Goal: Browse casually: Explore the website without a specific task or goal

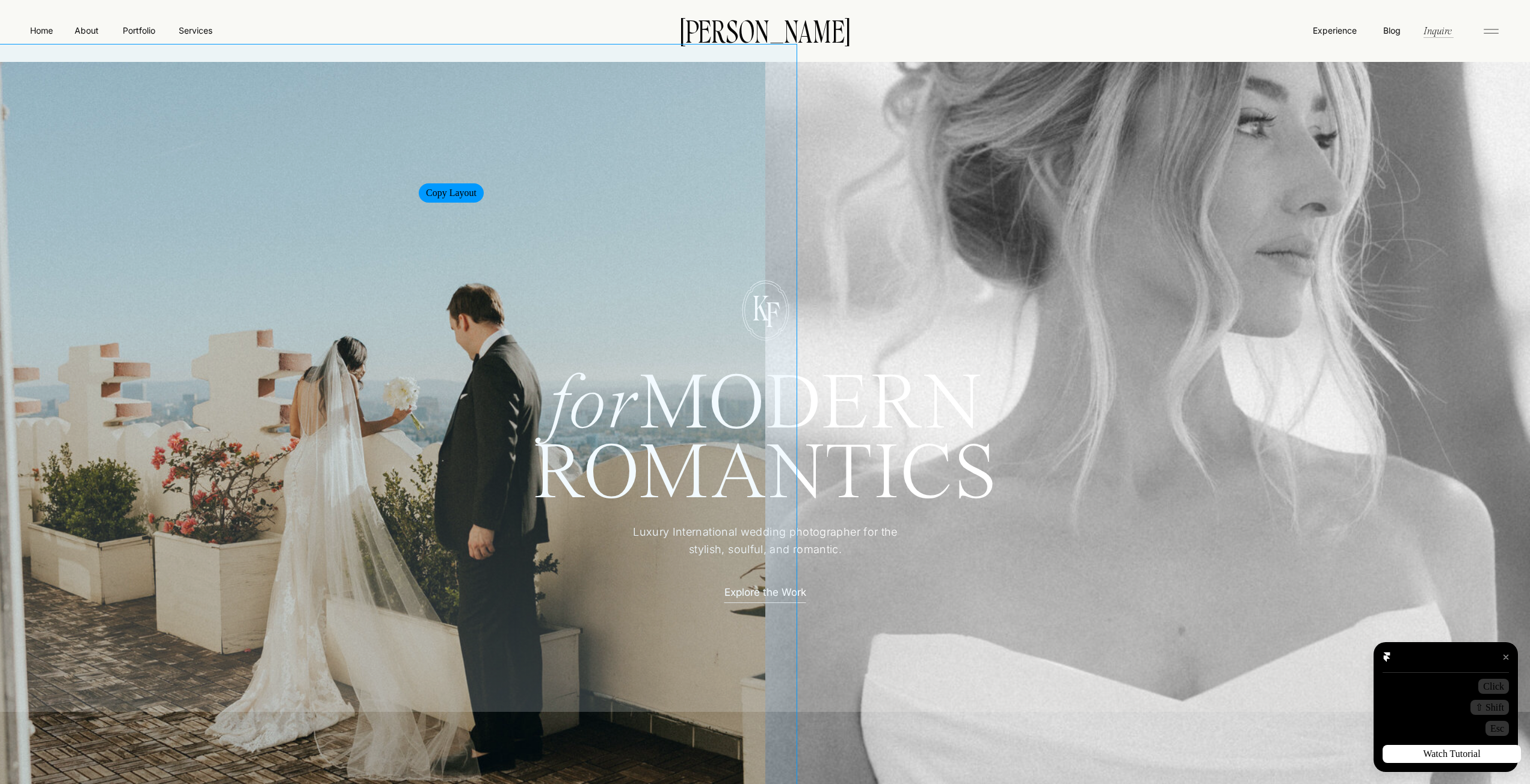
click at [403, 179] on div at bounding box center [394, 445] width 803 height 803
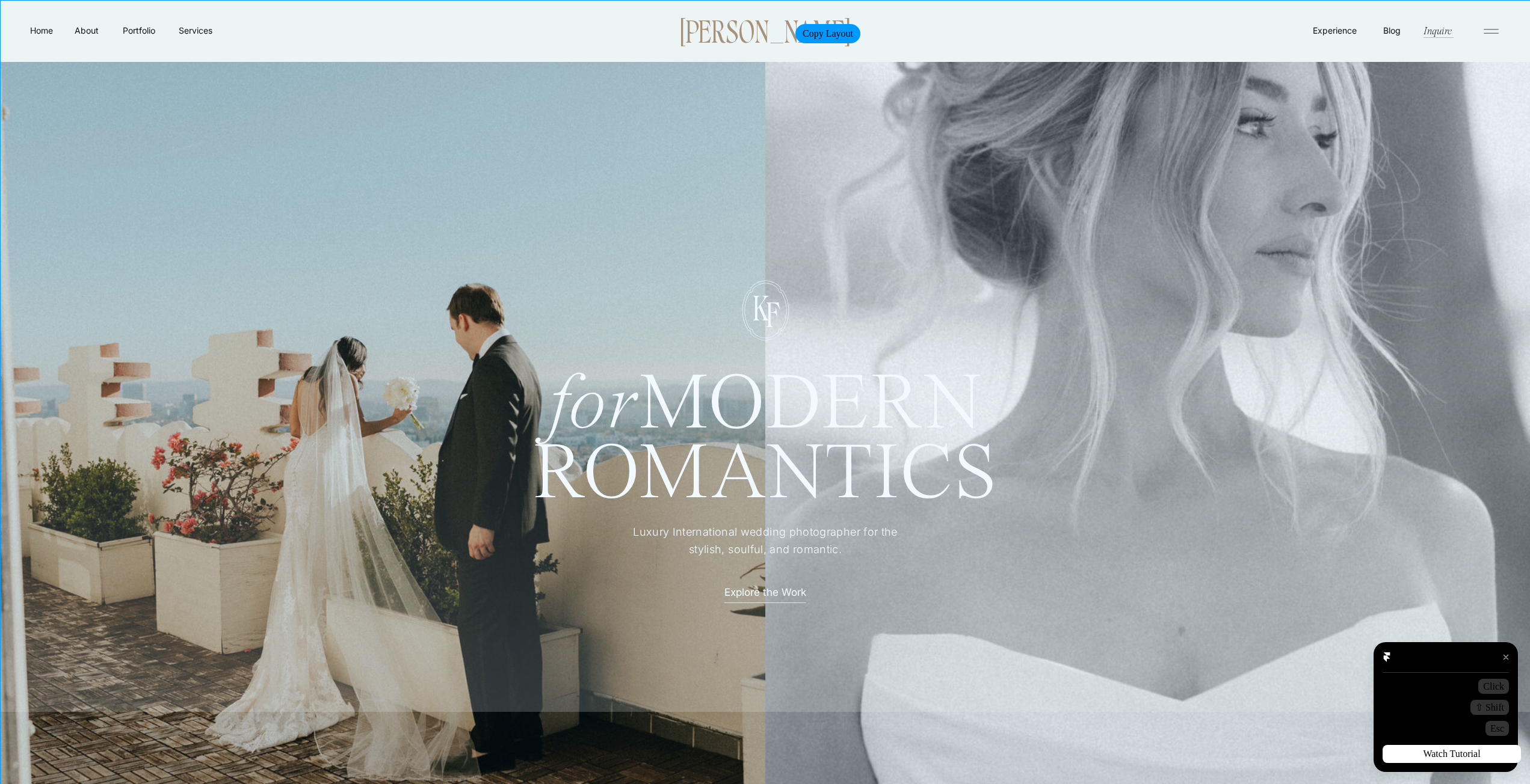
click at [779, 20] on p "[PERSON_NAME]" at bounding box center [765, 30] width 207 height 26
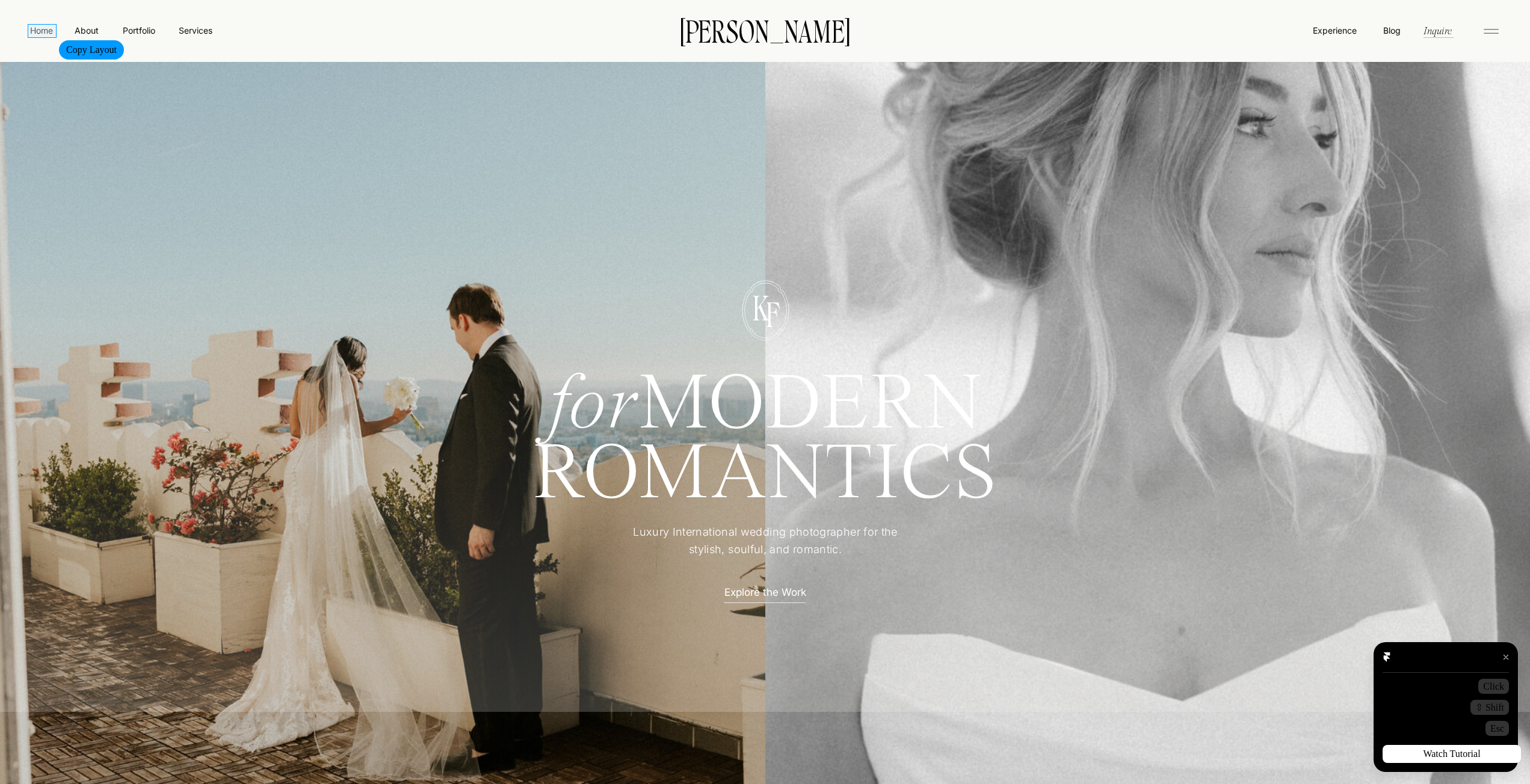
click at [43, 36] on nav "Home" at bounding box center [42, 30] width 28 height 12
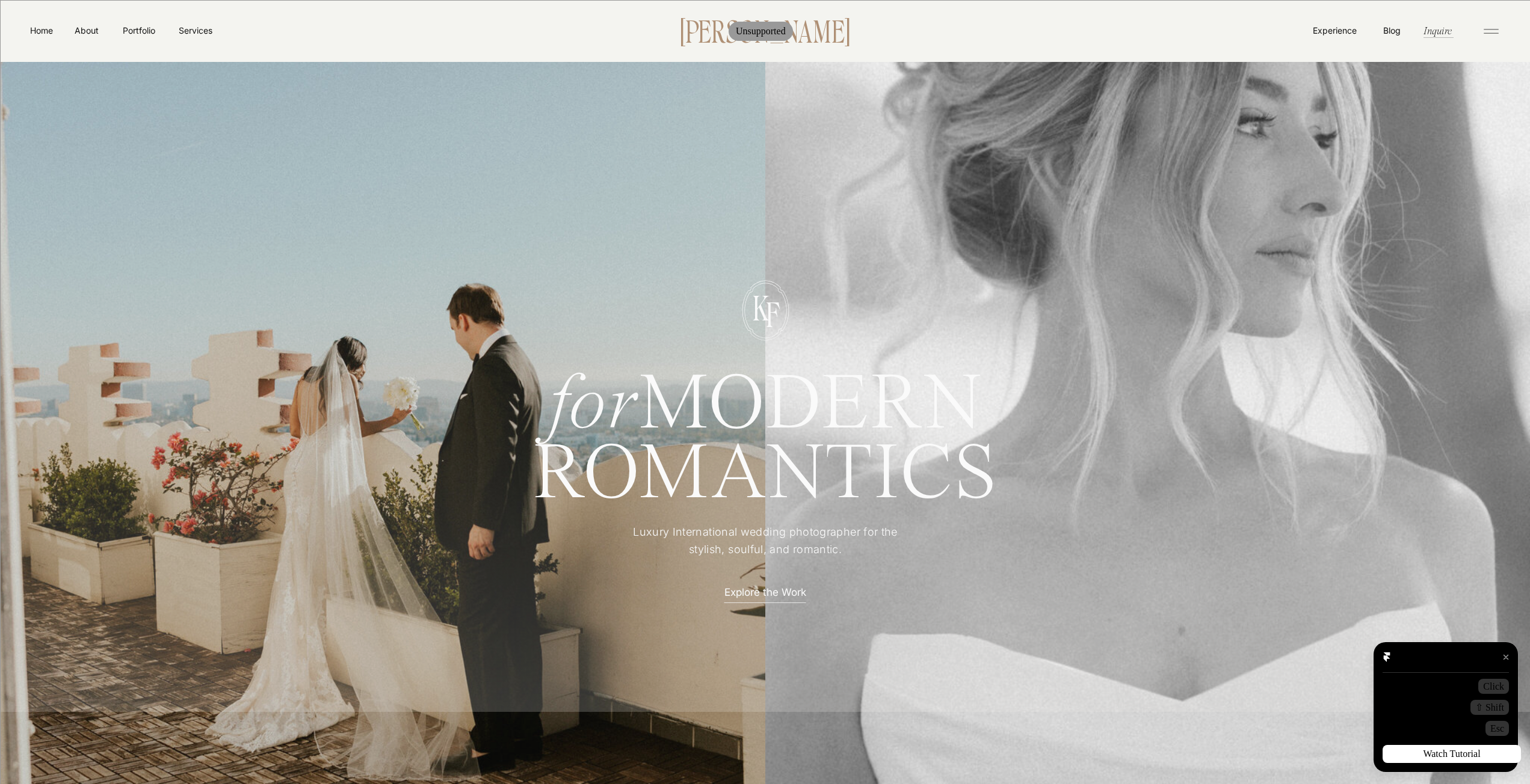
click at [717, 19] on p "[PERSON_NAME]" at bounding box center [765, 30] width 207 height 26
click at [738, 26] on p "[PERSON_NAME]" at bounding box center [765, 30] width 207 height 26
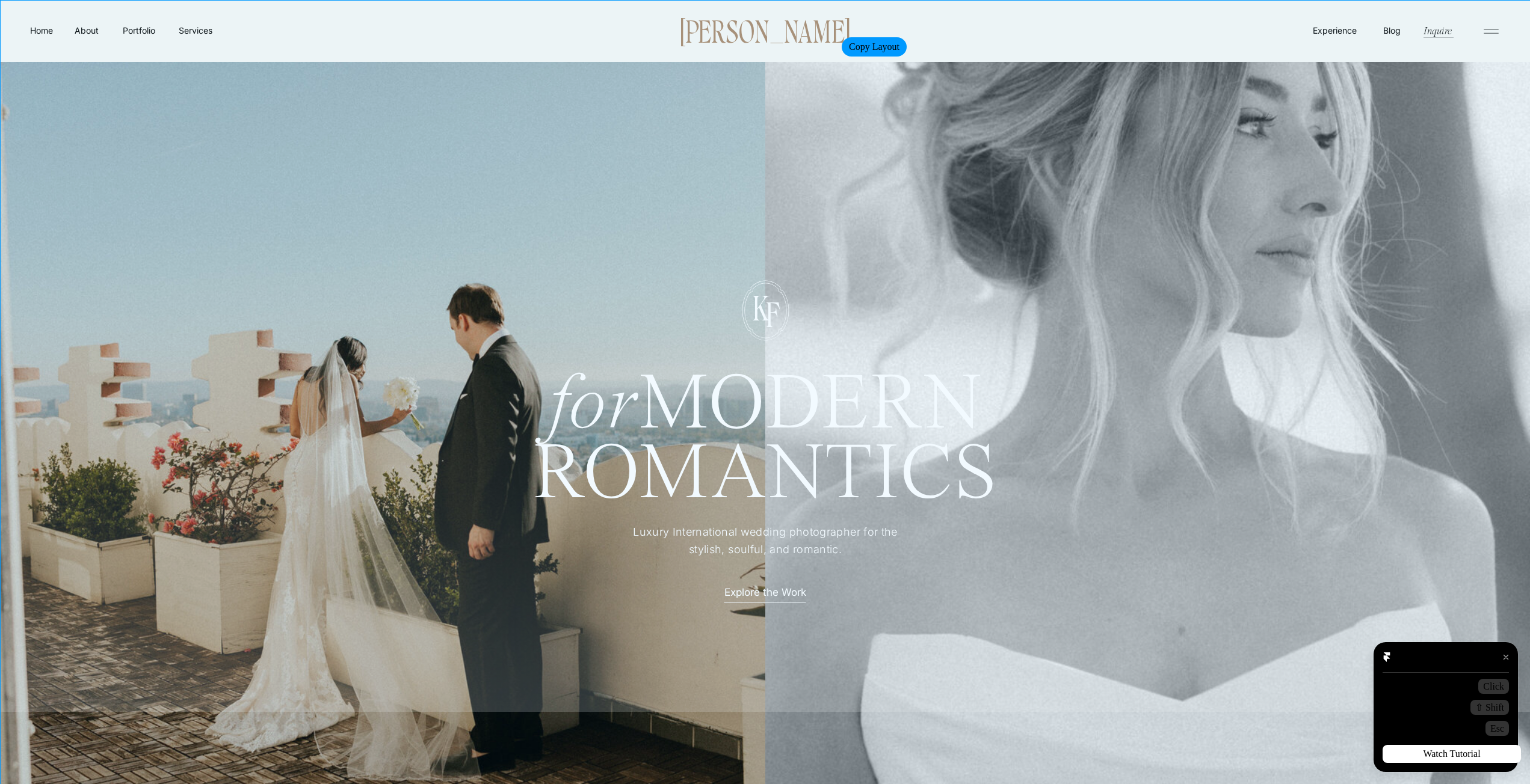
click at [826, 33] on p "[PERSON_NAME]" at bounding box center [765, 30] width 207 height 26
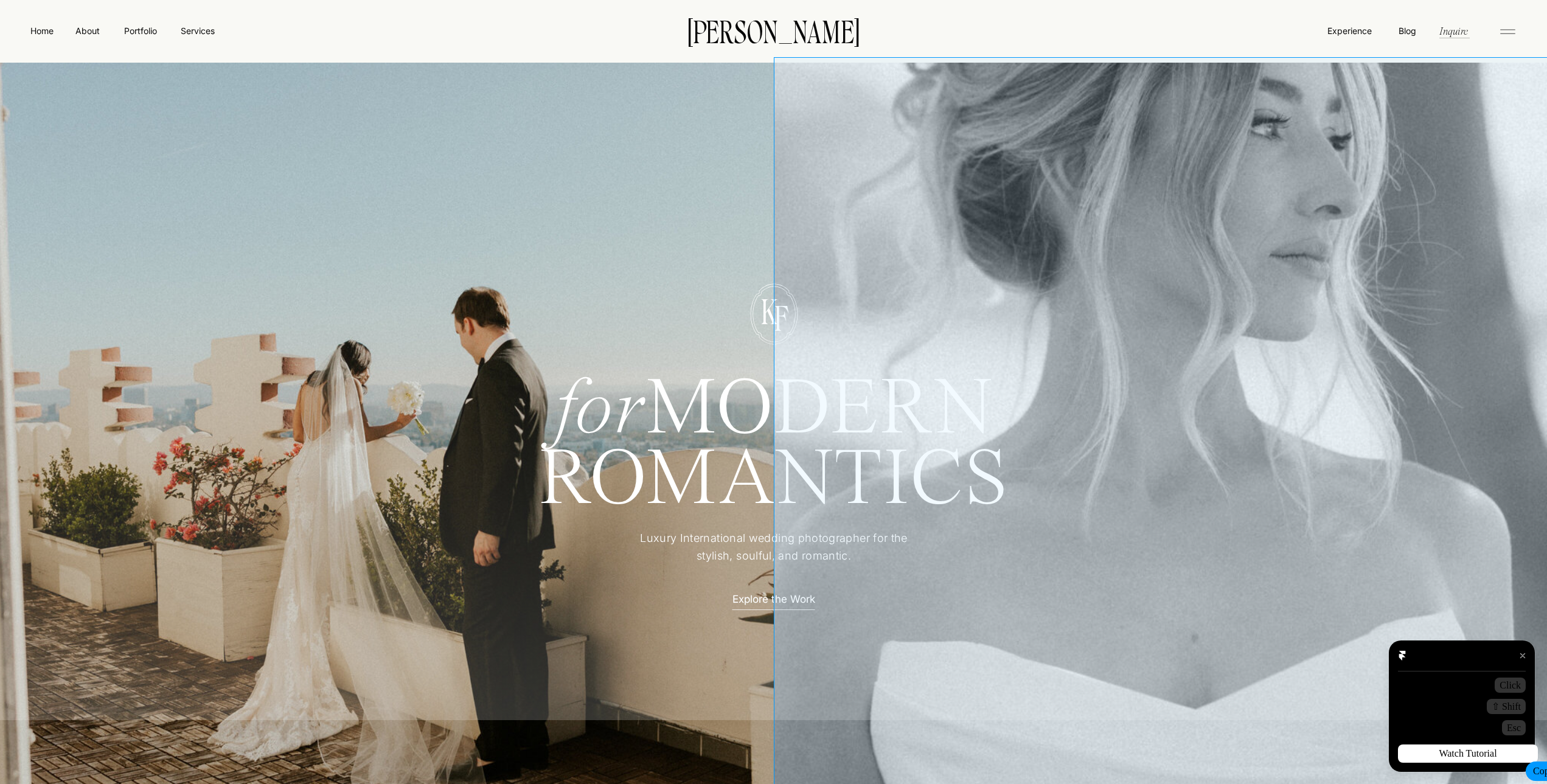
click at [1509, 757] on link "Watch Tutorial" at bounding box center [1467, 753] width 140 height 18
